Goal: Information Seeking & Learning: Check status

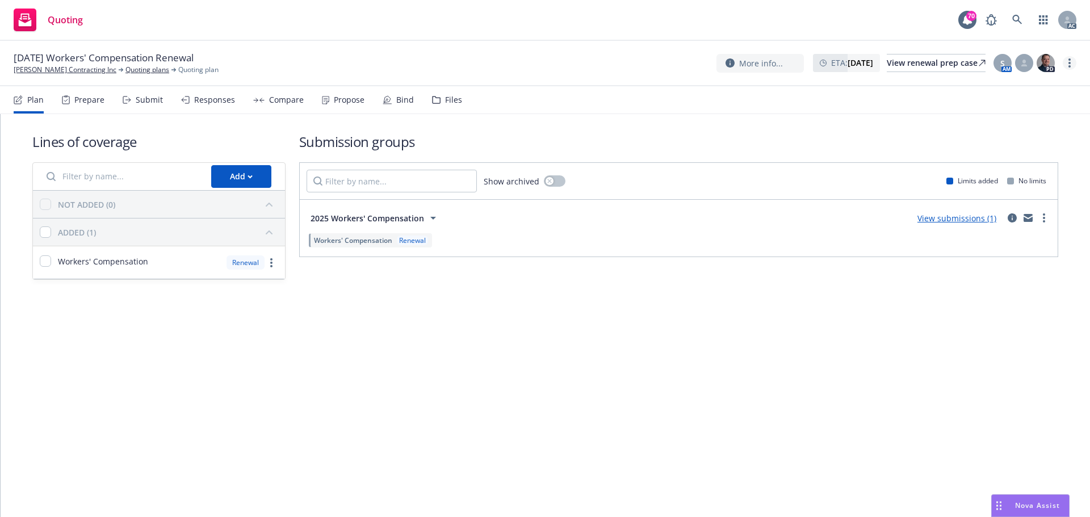
click at [1068, 65] on link "more" at bounding box center [1069, 63] width 14 height 14
click at [1000, 85] on link "Copy logging email" at bounding box center [1012, 86] width 127 height 23
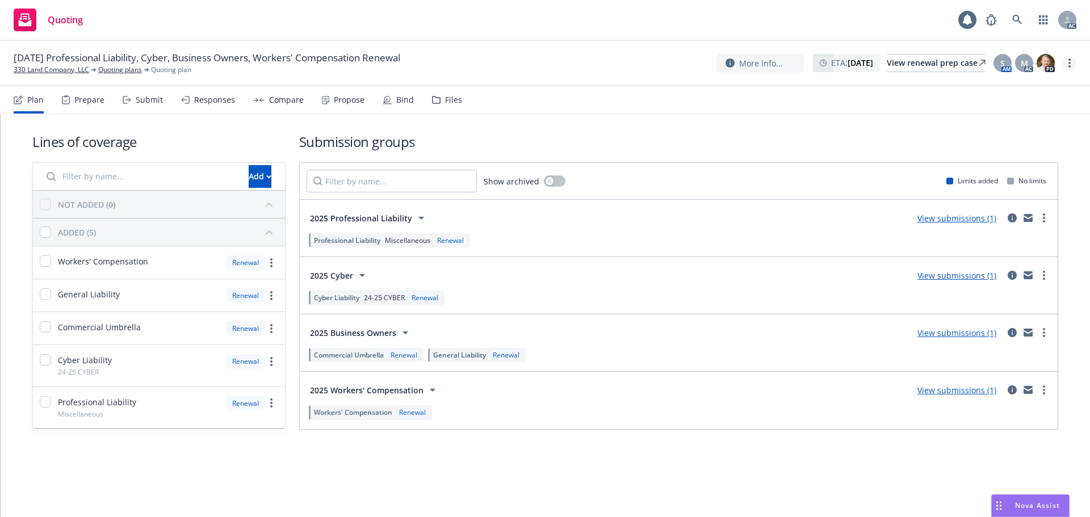
click at [1067, 60] on link "more" at bounding box center [1069, 63] width 14 height 14
click at [999, 89] on link "Copy logging email" at bounding box center [1012, 86] width 127 height 23
click at [1069, 64] on circle "more" at bounding box center [1069, 63] width 2 height 2
drag, startPoint x: 1026, startPoint y: 84, endPoint x: 916, endPoint y: 78, distance: 110.2
click at [1026, 84] on link "Copy logging email" at bounding box center [1012, 86] width 127 height 23
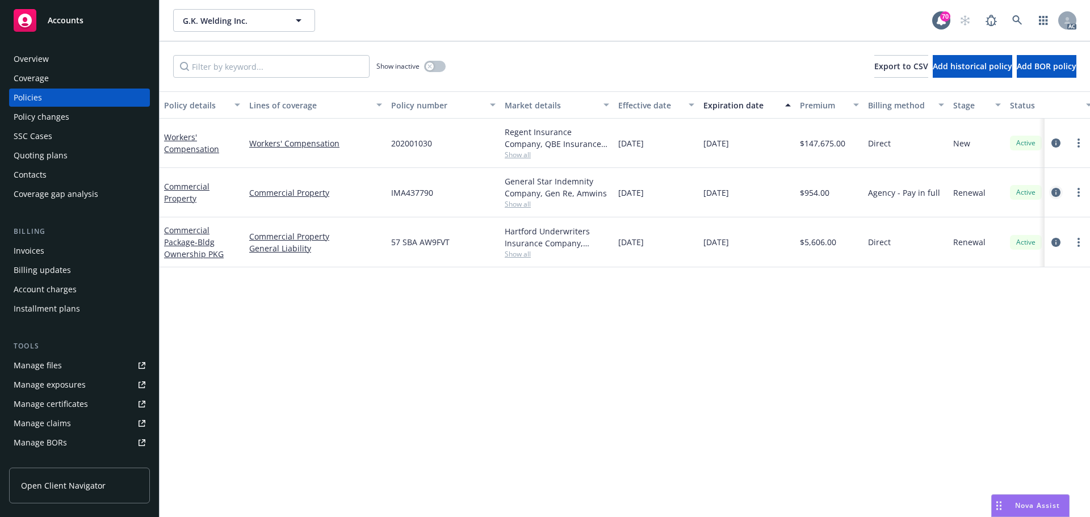
click at [1057, 192] on icon "circleInformation" at bounding box center [1055, 192] width 9 height 9
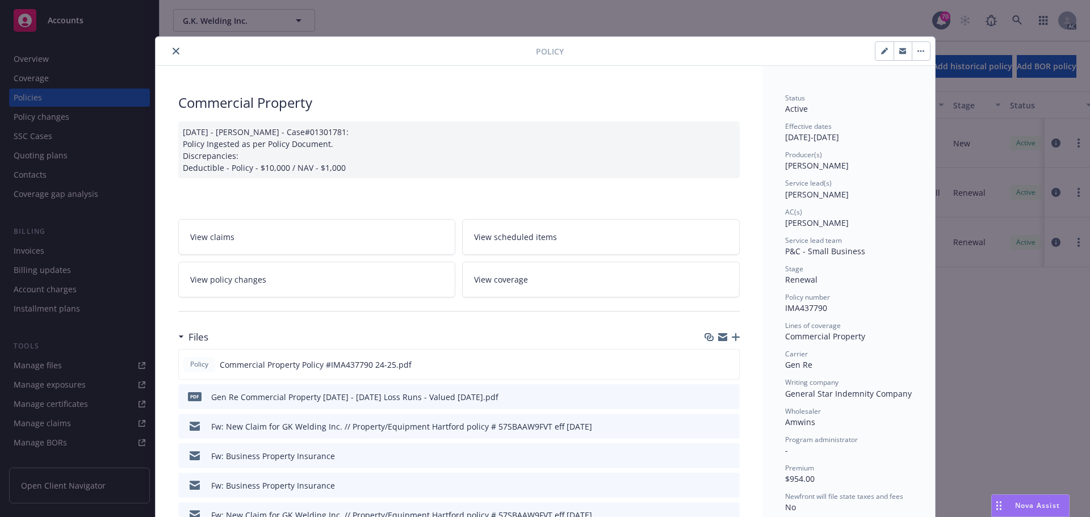
click at [173, 52] on icon "close" at bounding box center [176, 51] width 7 height 7
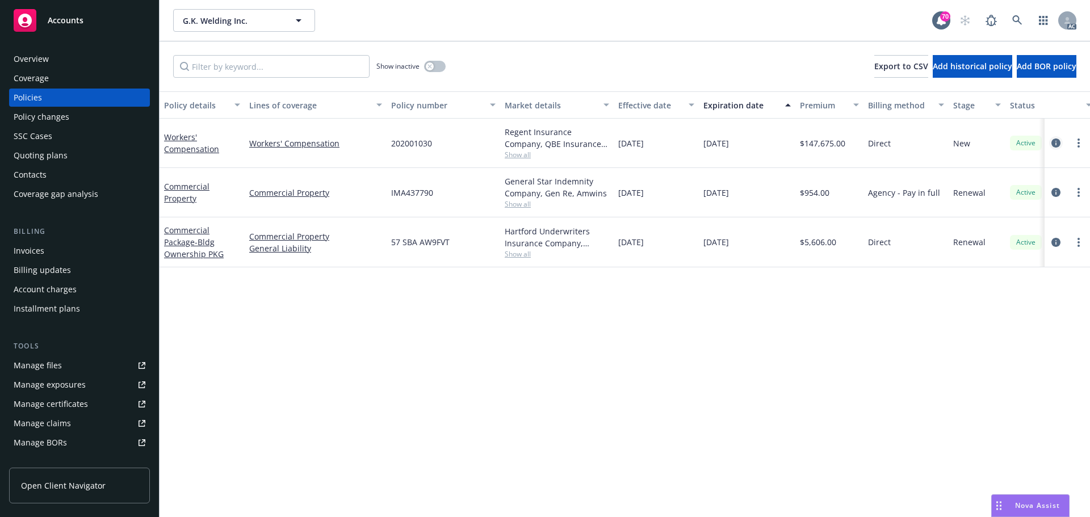
click at [1053, 146] on icon "circleInformation" at bounding box center [1055, 142] width 9 height 9
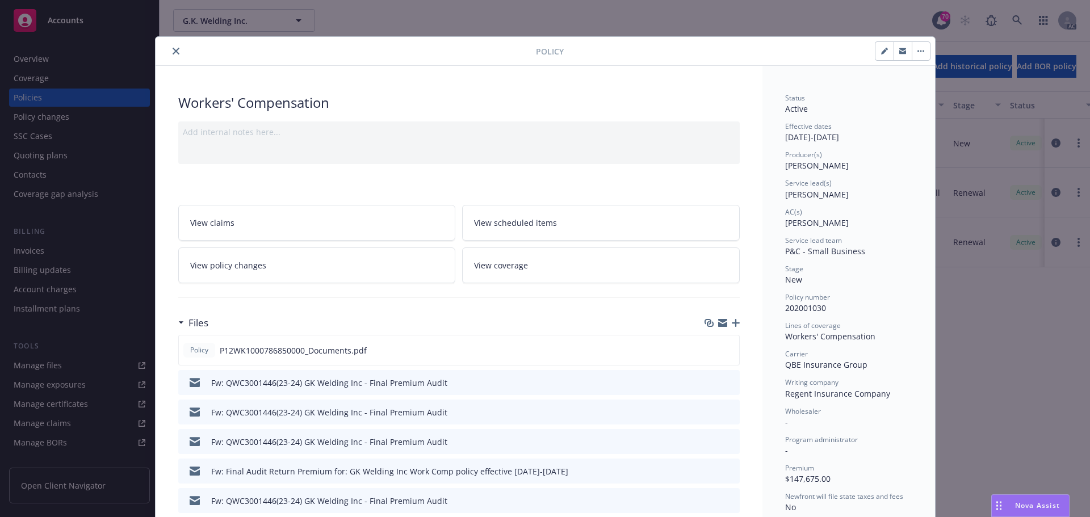
click at [173, 54] on icon "close" at bounding box center [176, 51] width 7 height 7
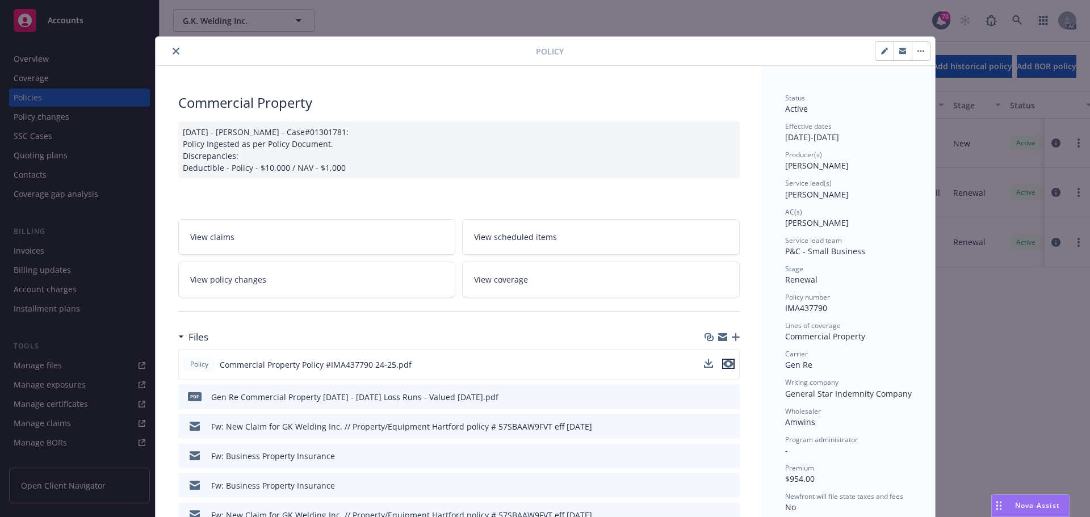
click at [728, 364] on icon "preview file" at bounding box center [728, 364] width 10 height 8
